Goal: Information Seeking & Learning: Learn about a topic

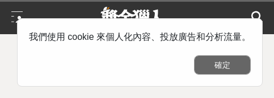
click at [220, 67] on button "確定" at bounding box center [222, 64] width 57 height 19
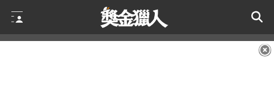
scroll to position [114, 0]
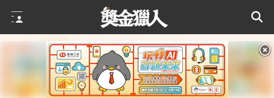
click at [262, 46] on icon at bounding box center [265, 50] width 12 height 12
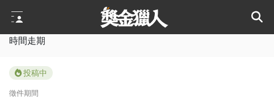
scroll to position [568, 0]
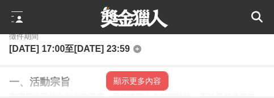
click at [133, 82] on button "顯示更多內容" at bounding box center [137, 80] width 62 height 19
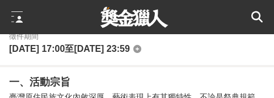
scroll to position [624, 0]
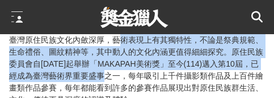
drag, startPoint x: 117, startPoint y: 45, endPoint x: 114, endPoint y: 77, distance: 32.5
click at [114, 77] on span "臺灣原住民族文化內斂深厚，藝術表現上有其獨特性，不論是祭典規範、生命禮俗、圖紋精神等，其中動人的文化內涵更值得細細探究。原住民族委員會自[DATE]起舉辦「M…" at bounding box center [136, 69] width 254 height 69
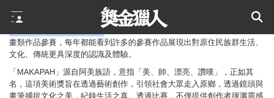
scroll to position [693, 0]
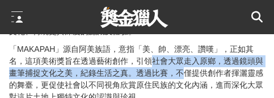
drag, startPoint x: 152, startPoint y: 65, endPoint x: 183, endPoint y: 75, distance: 33.0
click at [182, 75] on span "「MAKAPAH」源自阿美族語，意指「美、帥、漂亮、讚嘆」，正如其名，這項美術獎旨在透過藝術創作，引領社會大眾走入原鄉，透過鏡頭與畫筆捕捉文化之美，紀錄生活之…" at bounding box center [136, 72] width 254 height 57
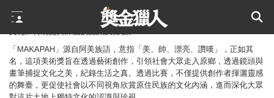
drag, startPoint x: 203, startPoint y: 78, endPoint x: 239, endPoint y: 81, distance: 35.9
click at [205, 78] on span "「MAKAPAH」源自阿美族語，意指「美、帥、漂亮、讚嘆」，正如其名，這項美術獎旨在透過藝術創作，引領社會大眾走入原鄉，透過鏡頭與畫筆捕捉文化之美，紀錄生活之…" at bounding box center [136, 72] width 254 height 57
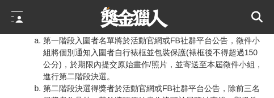
scroll to position [1601, 0]
